Goal: Task Accomplishment & Management: Manage account settings

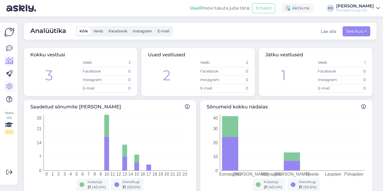
click at [8, 89] on icon at bounding box center [9, 87] width 6 height 6
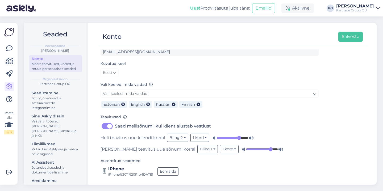
scroll to position [32, 0]
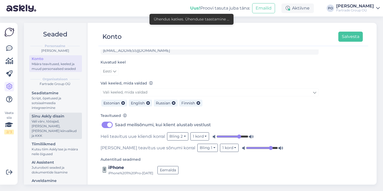
click at [56, 127] on div "Vali värv, tööajad, [PERSON_NAME], [PERSON_NAME] kiirvalikud ja KKK" at bounding box center [56, 128] width 48 height 19
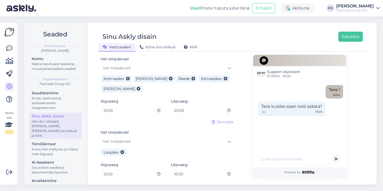
scroll to position [330, 0]
click at [157, 110] on icon at bounding box center [159, 111] width 4 height 4
click at [149, 110] on input "10:00" at bounding box center [130, 110] width 54 height 6
click at [157, 110] on icon at bounding box center [159, 111] width 4 height 4
click at [132, 112] on input "10:00" at bounding box center [130, 110] width 54 height 6
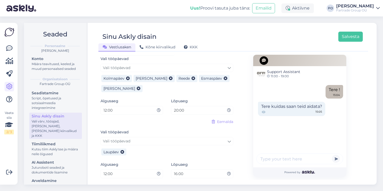
type input "12:00"
drag, startPoint x: 191, startPoint y: 111, endPoint x: 166, endPoint y: 110, distance: 25.0
click at [167, 110] on div "Lõpuaeg 20:00" at bounding box center [202, 108] width 70 height 21
type input "17:00"
click at [345, 37] on button "Salvesta" at bounding box center [350, 37] width 24 height 10
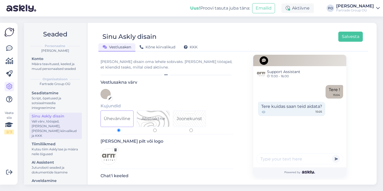
click at [10, 34] on img at bounding box center [9, 32] width 10 height 10
click at [10, 51] on icon at bounding box center [9, 48] width 6 height 6
